Goal: Information Seeking & Learning: Understand process/instructions

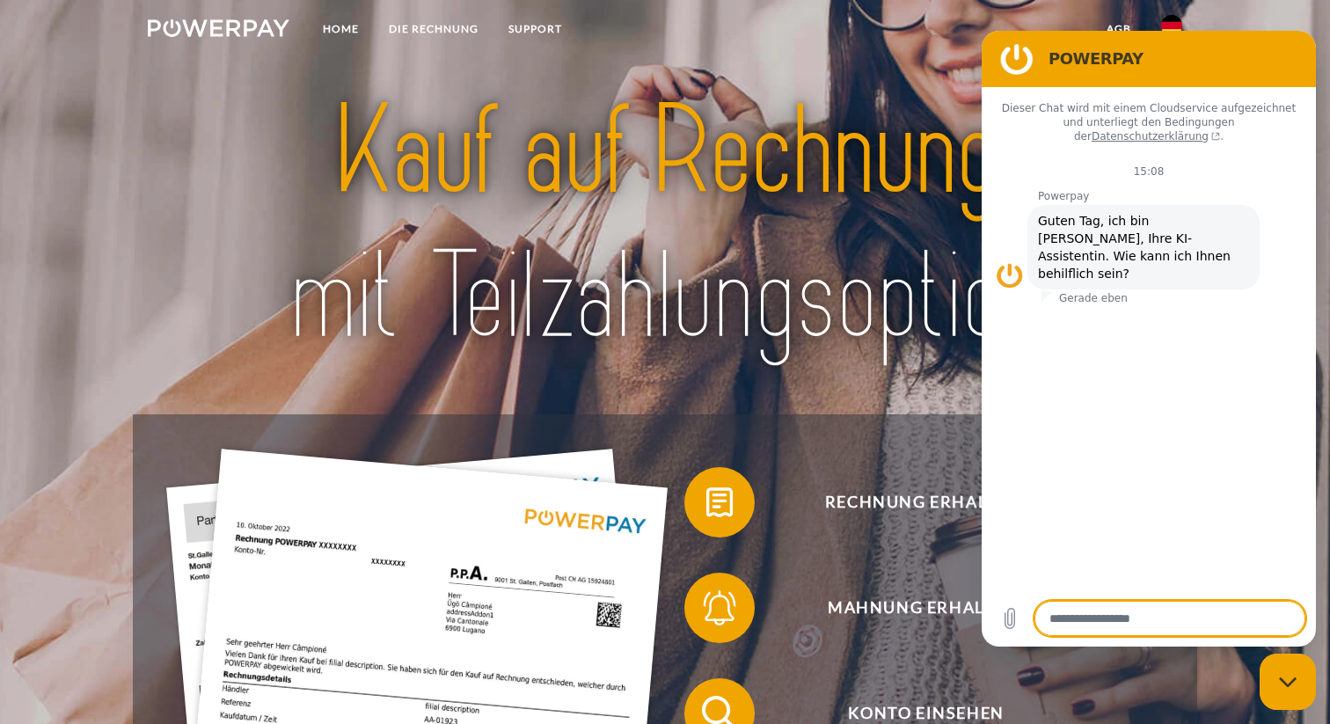
click at [927, 177] on img at bounding box center [665, 223] width 932 height 303
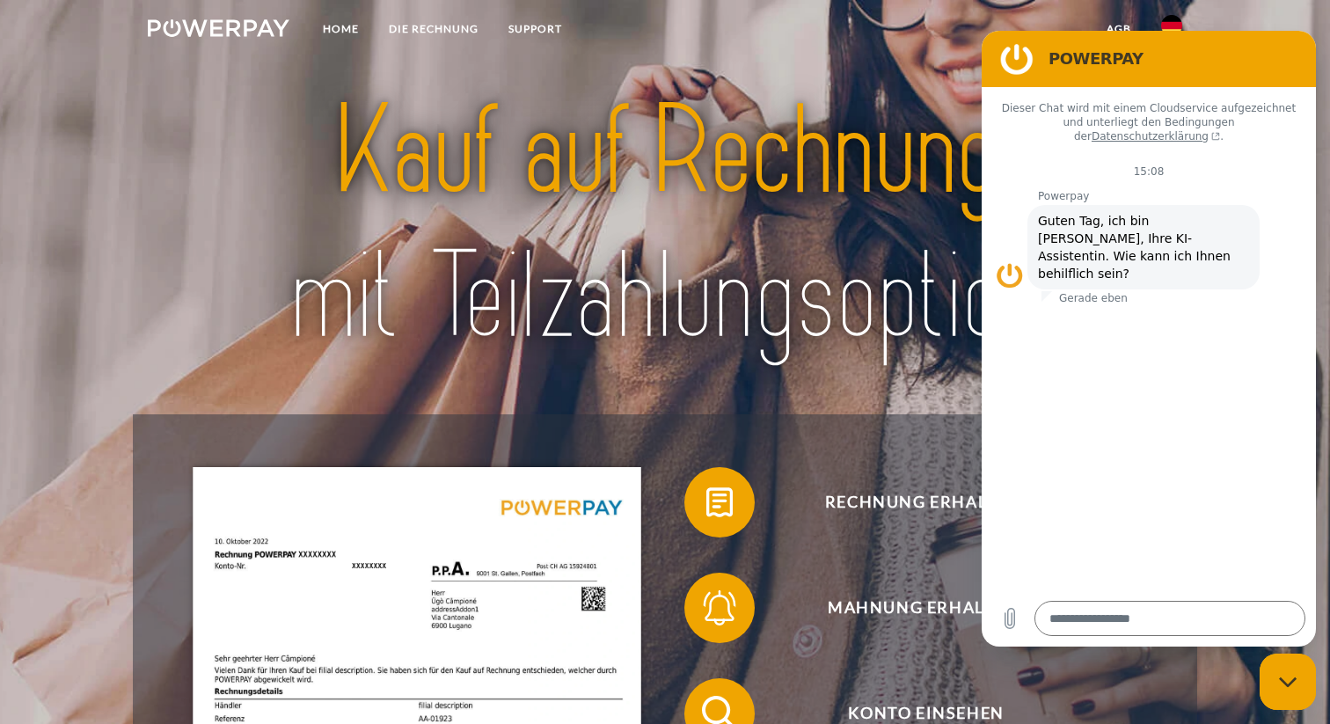
click at [1169, 22] on img at bounding box center [1171, 25] width 21 height 21
click at [1310, 680] on div "Messaging-Fenster schließen" at bounding box center [1287, 681] width 53 height 53
type textarea "*"
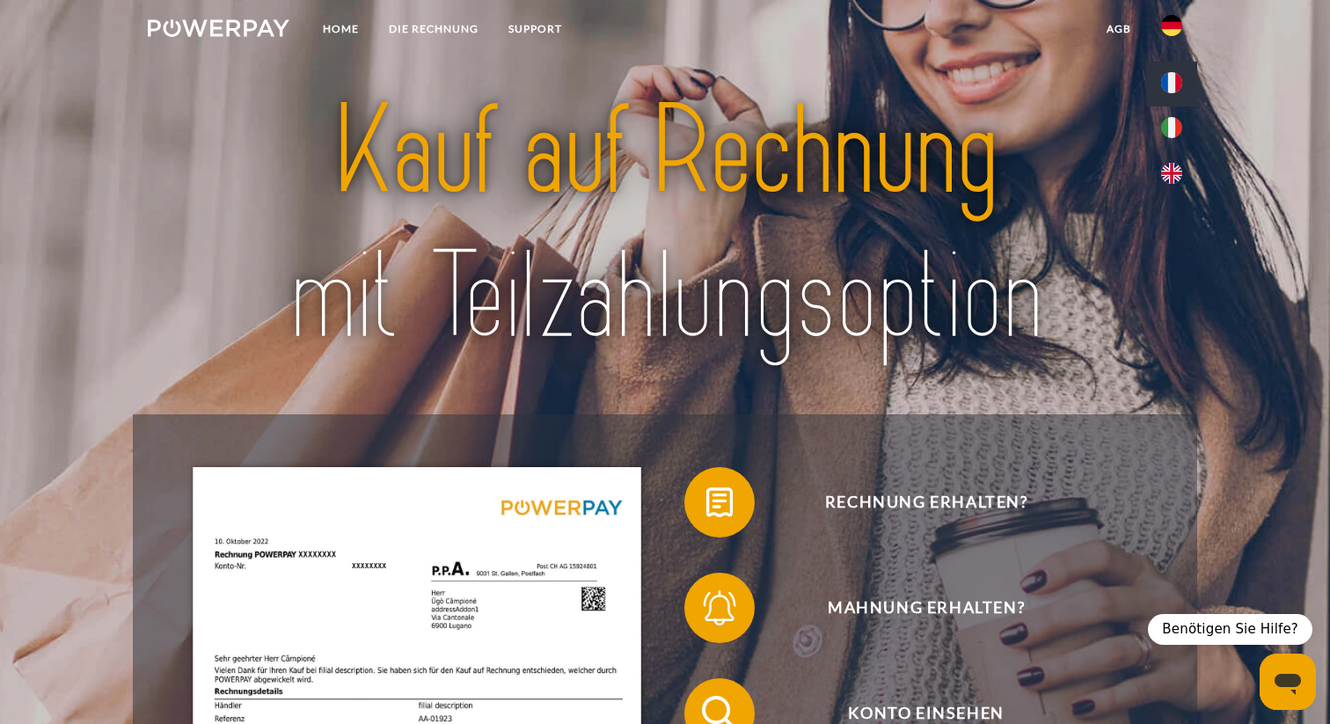
click at [1172, 85] on img at bounding box center [1171, 82] width 21 height 21
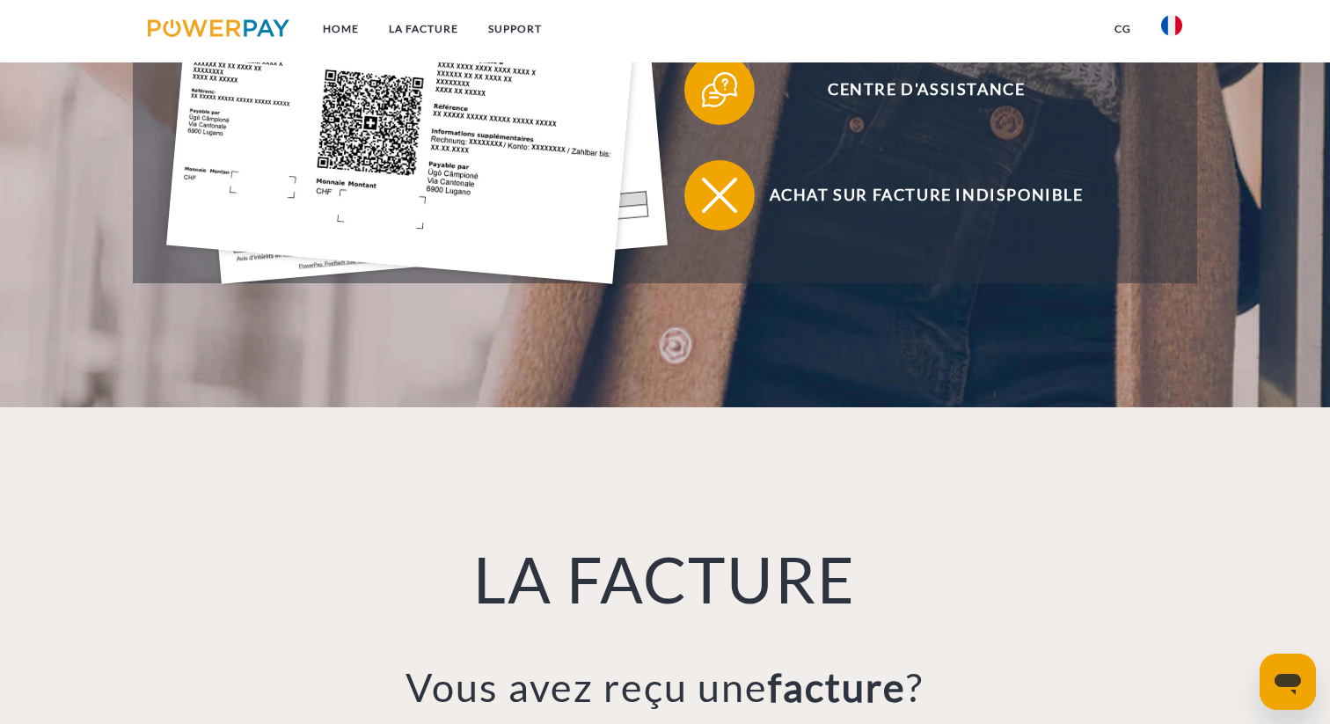
scroll to position [837, 0]
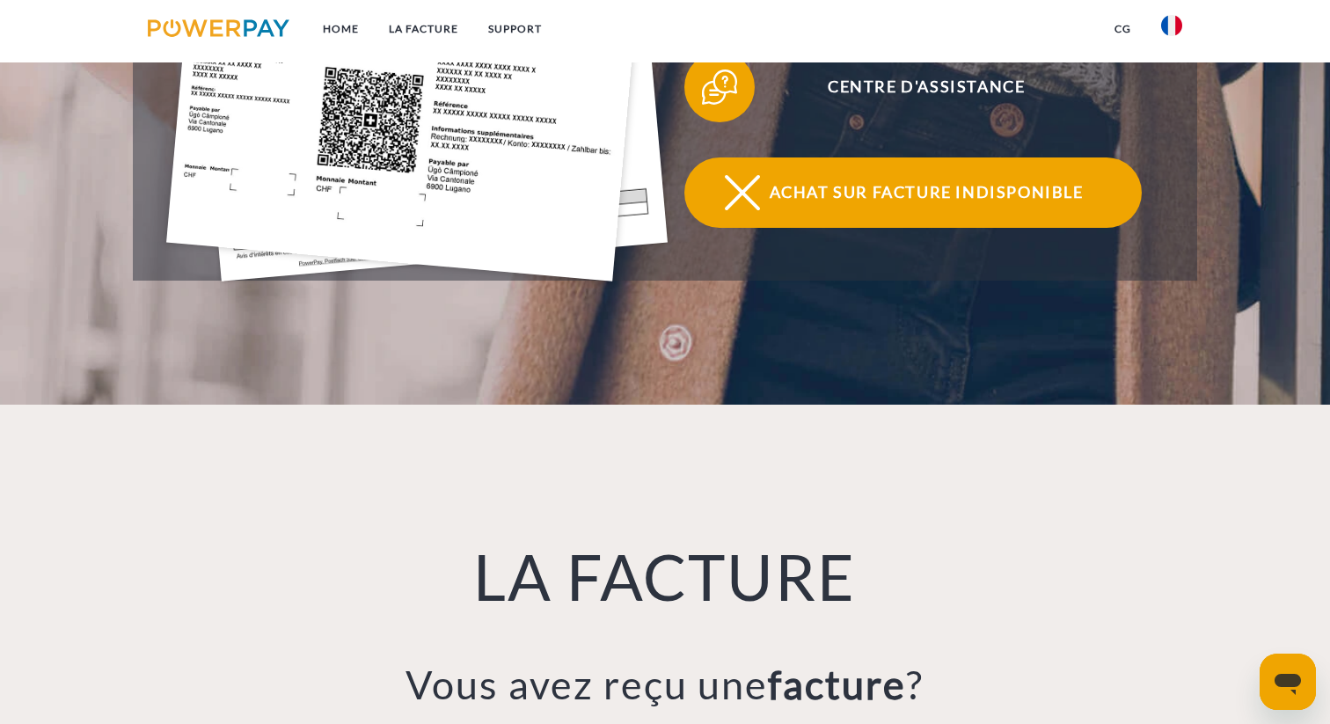
click at [863, 188] on span "Achat sur facture indisponible" at bounding box center [925, 192] width 431 height 70
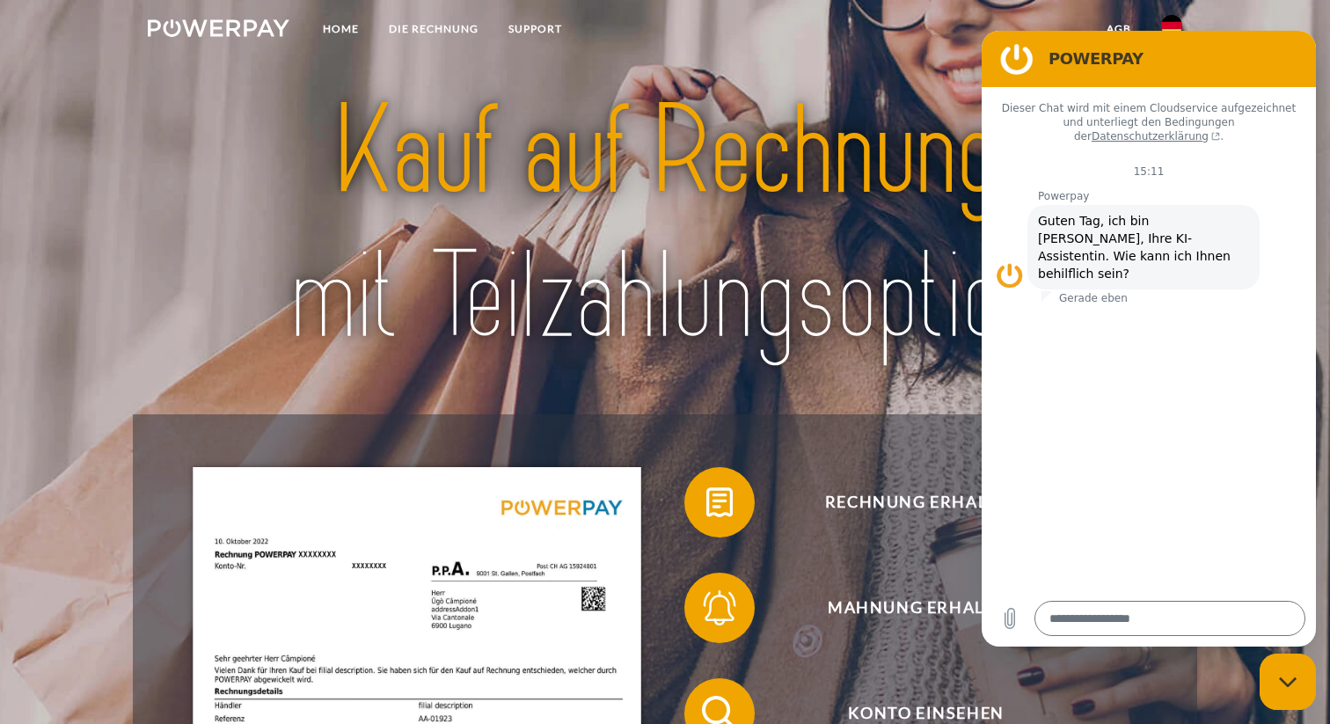
click at [1288, 679] on icon "Messaging-Fenster schließen" at bounding box center [1288, 681] width 18 height 11
type textarea "*"
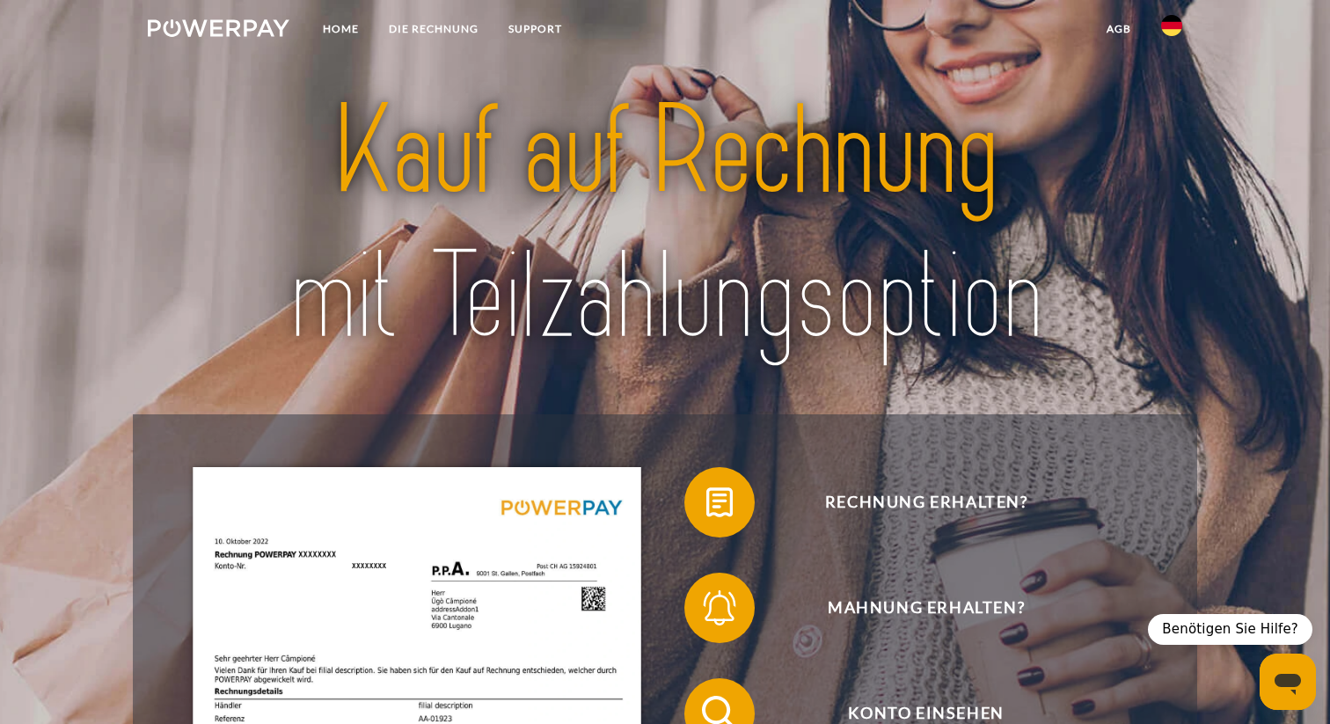
click at [1176, 25] on img at bounding box center [1171, 25] width 21 height 21
click at [1176, 85] on img at bounding box center [1171, 82] width 21 height 21
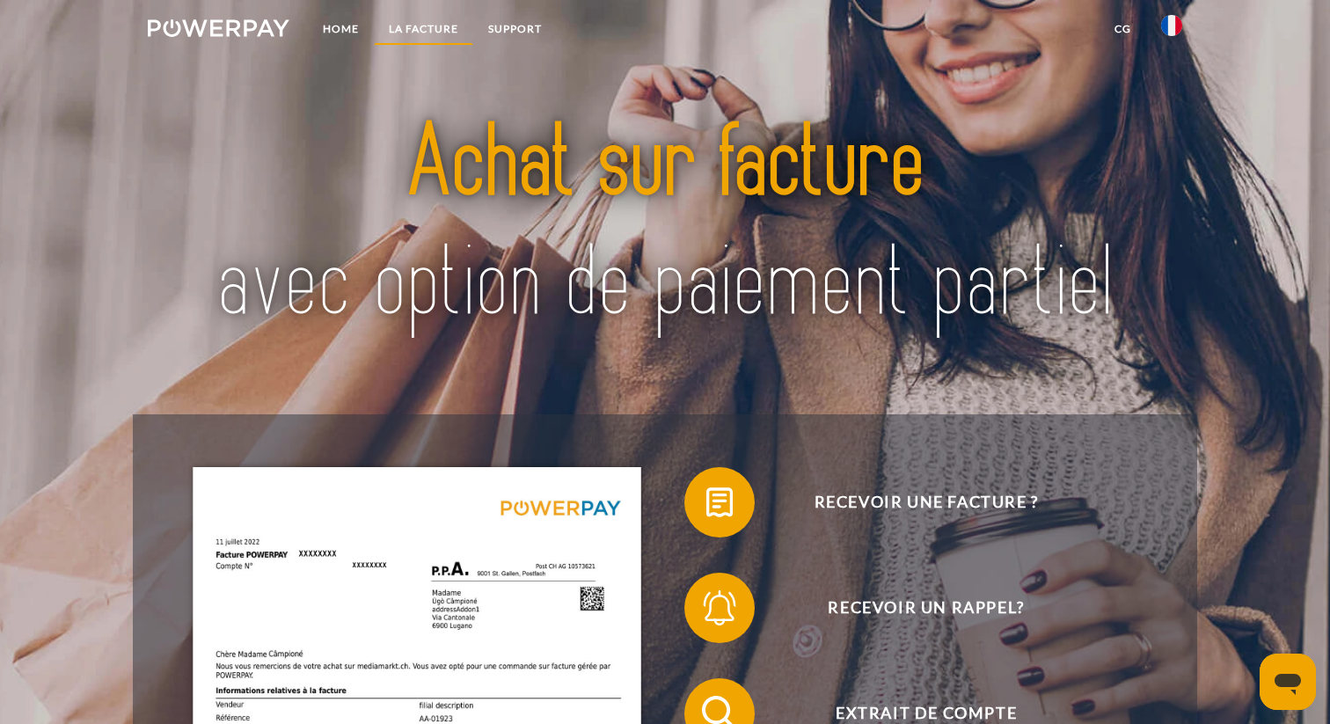
click at [424, 24] on link "LA FACTURE" at bounding box center [423, 29] width 99 height 32
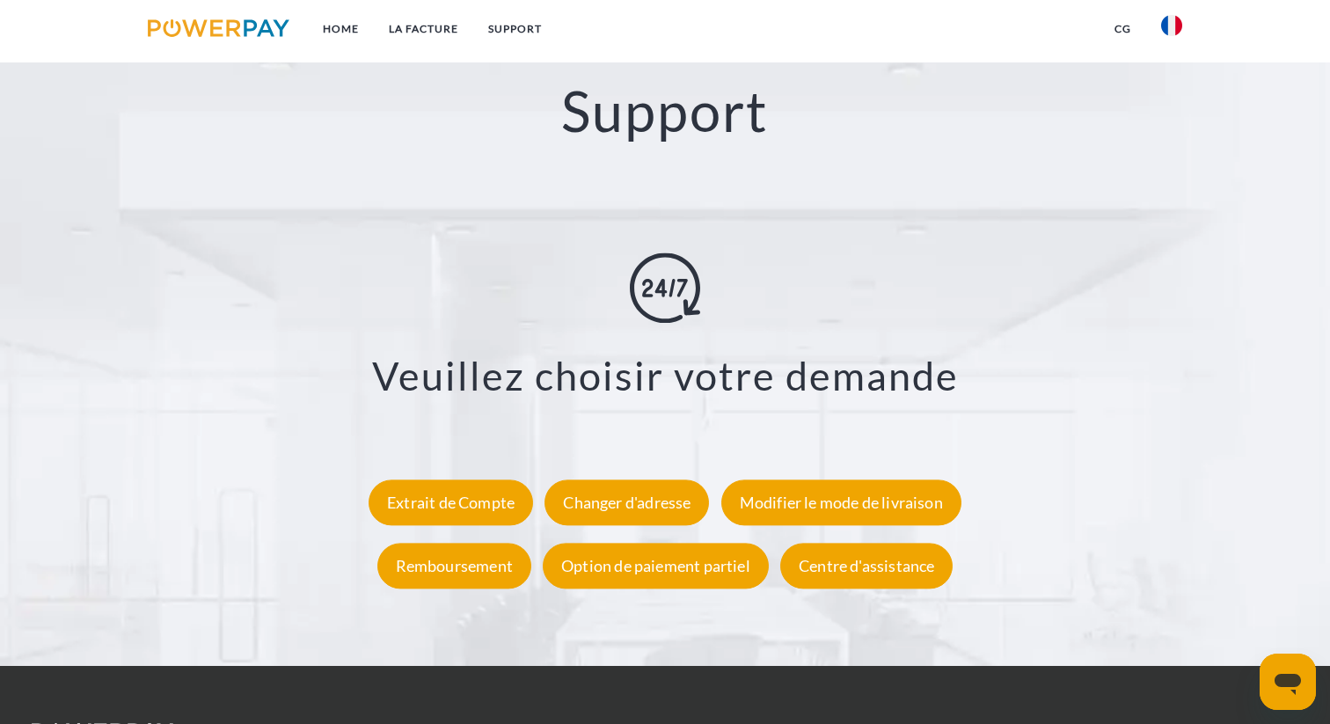
scroll to position [3058, 0]
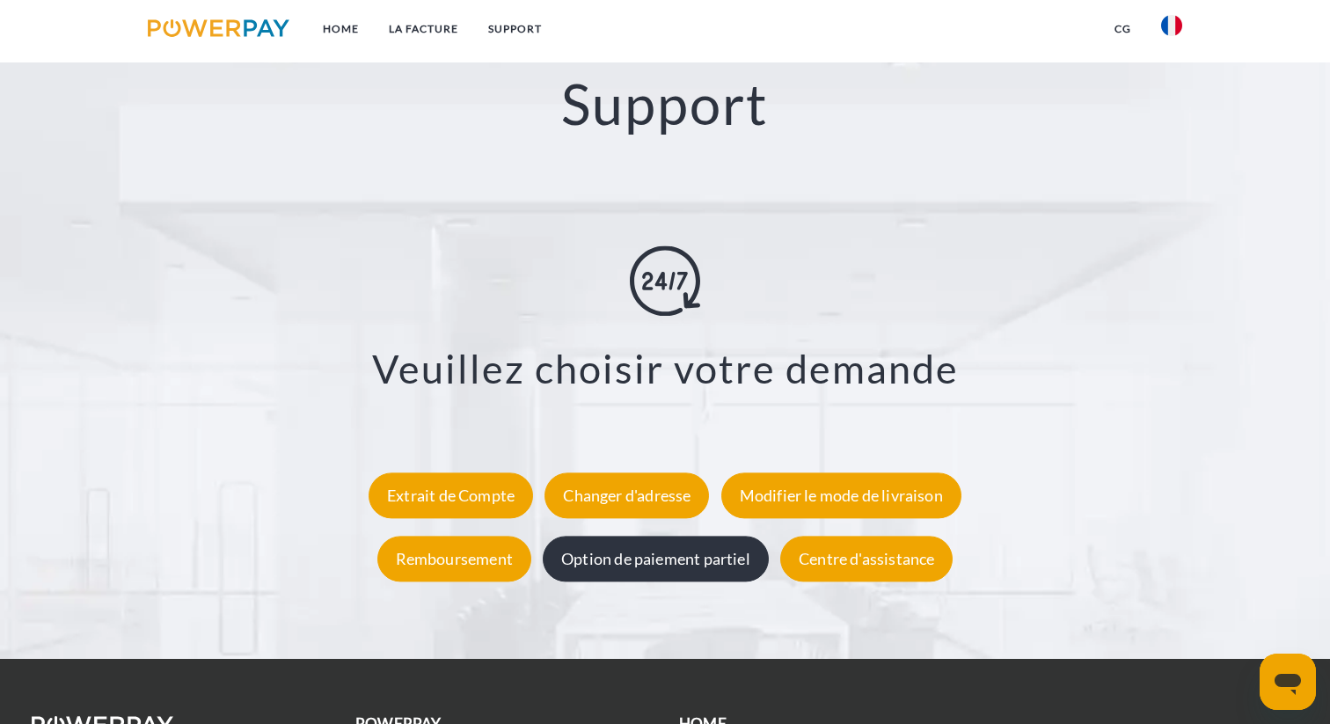
click at [601, 550] on div "Option de paiement partiel" at bounding box center [656, 559] width 226 height 46
